Goal: Task Accomplishment & Management: Use online tool/utility

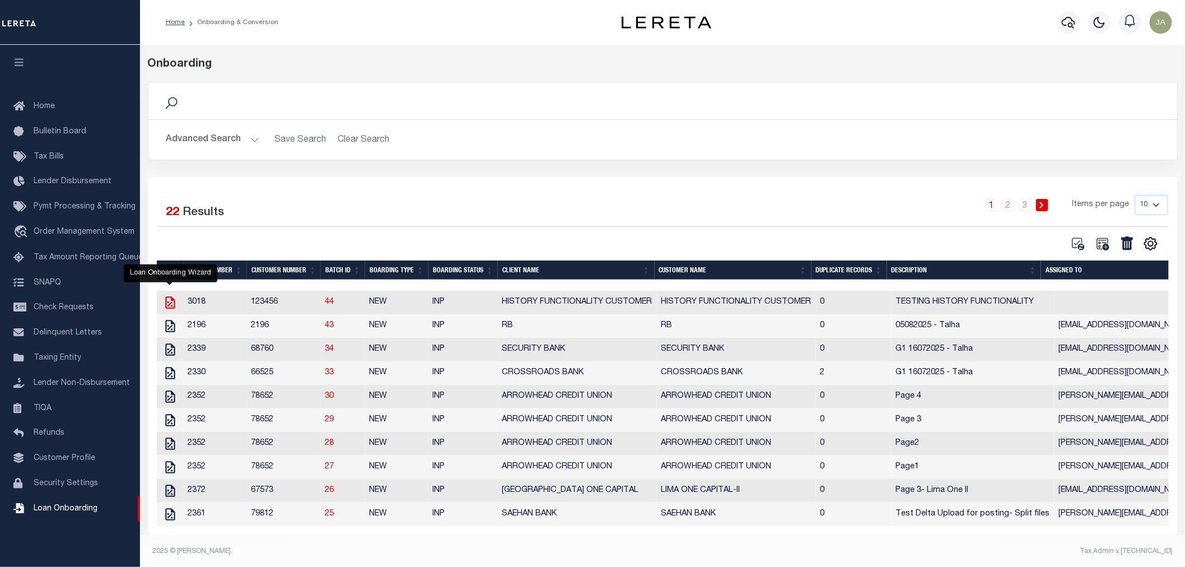
click at [170, 303] on icon "" at bounding box center [170, 302] width 15 height 15
click at [174, 327] on icon "" at bounding box center [170, 326] width 15 height 15
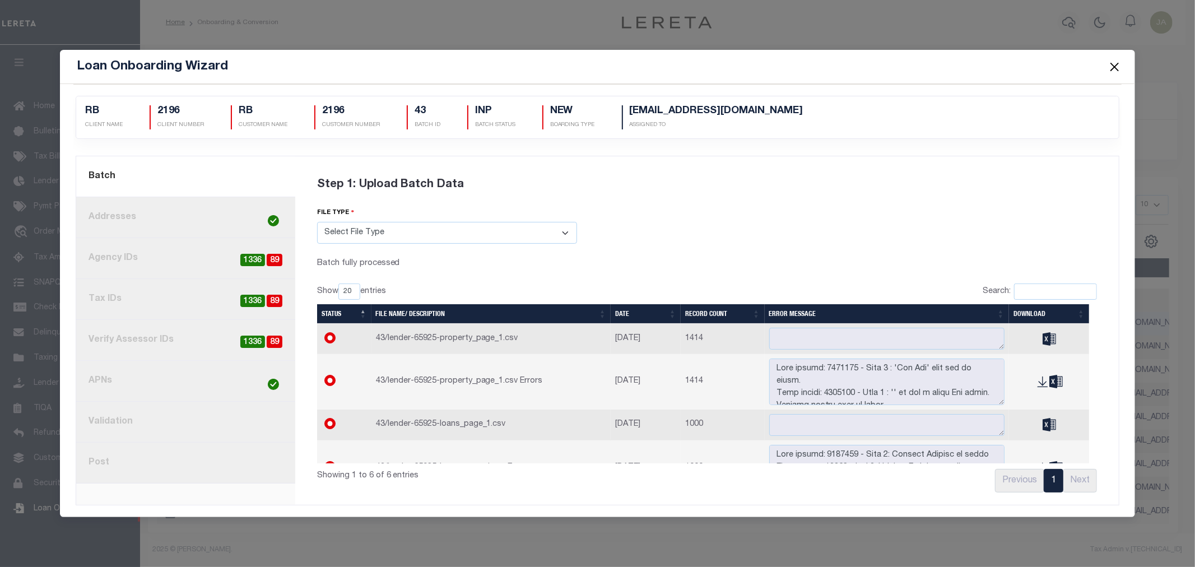
click at [1106, 68] on span at bounding box center [1113, 66] width 43 height 31
click at [1118, 62] on button "Close" at bounding box center [1114, 66] width 15 height 15
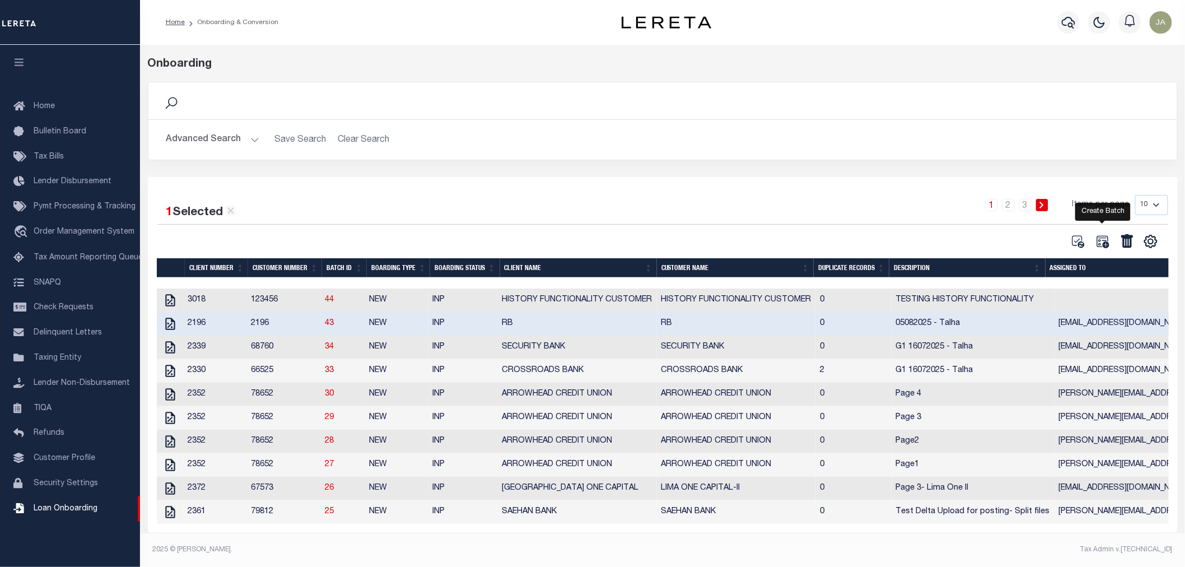
click at [1097, 243] on icon at bounding box center [1103, 242] width 12 height 12
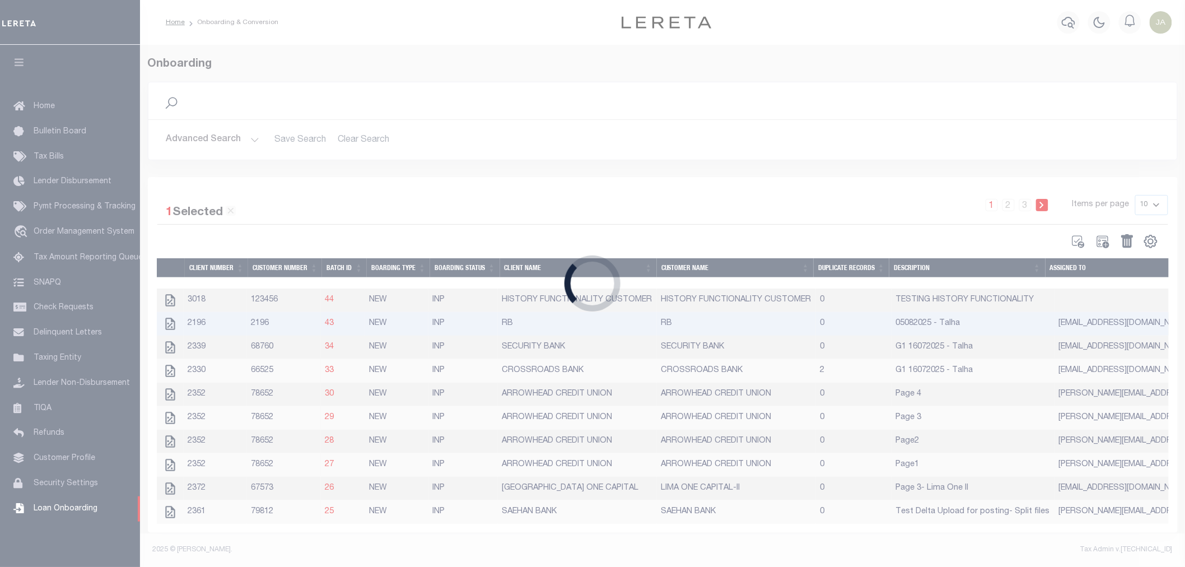
select select
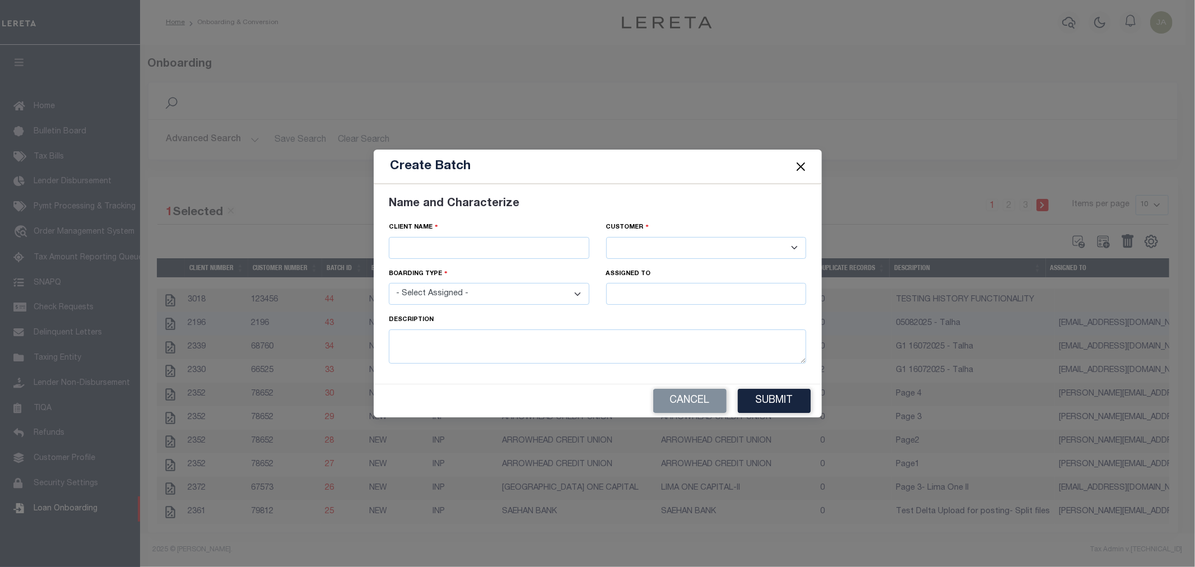
click at [575, 295] on select "- Select Assigned - NEW - New Loan REF - Refinance Loan CWF - Conversion with F…" at bounding box center [489, 294] width 201 height 22
click at [794, 161] on button "Close" at bounding box center [800, 167] width 15 height 15
